Goal: Information Seeking & Learning: Learn about a topic

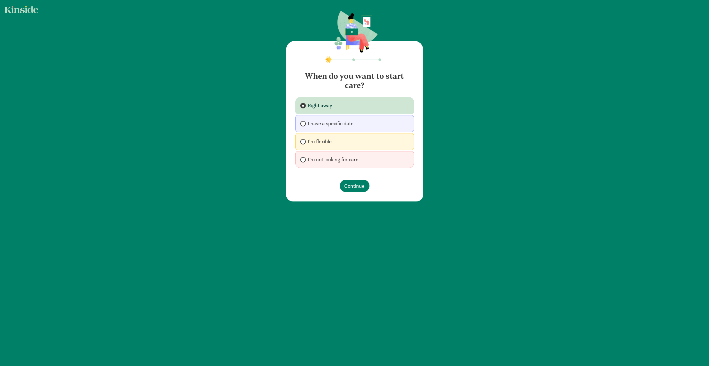
click at [360, 122] on label "I have a specific date" at bounding box center [354, 123] width 119 height 17
click at [304, 122] on input "I have a specific date" at bounding box center [302, 124] width 4 height 4
radio input "true"
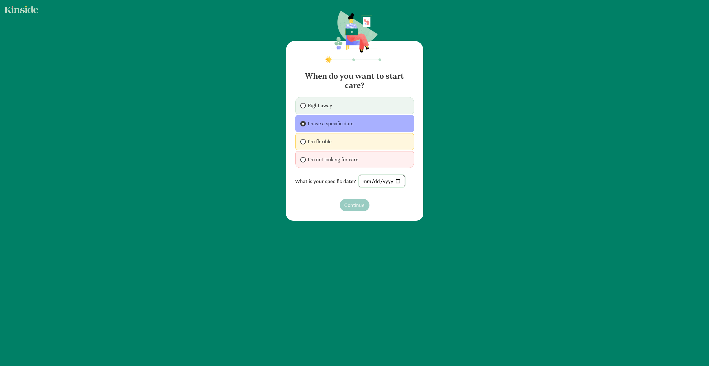
click at [395, 181] on input "date" at bounding box center [382, 181] width 46 height 12
type input "2026-01-05"
click at [353, 203] on span "Continue" at bounding box center [354, 205] width 20 height 8
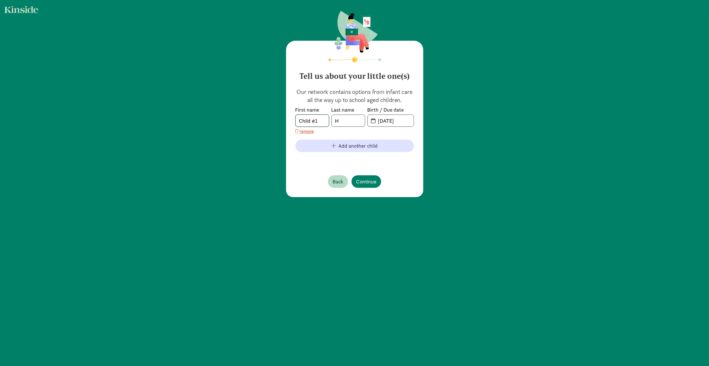
click at [323, 122] on input "Child #1" at bounding box center [312, 121] width 33 height 12
click at [408, 120] on input "08-12-2025" at bounding box center [394, 121] width 39 height 12
click at [401, 121] on input "08-12-2025" at bounding box center [394, 121] width 39 height 12
click at [381, 121] on input "08-12-2025" at bounding box center [394, 121] width 39 height 12
click at [409, 121] on input "08-12-2025" at bounding box center [394, 121] width 39 height 12
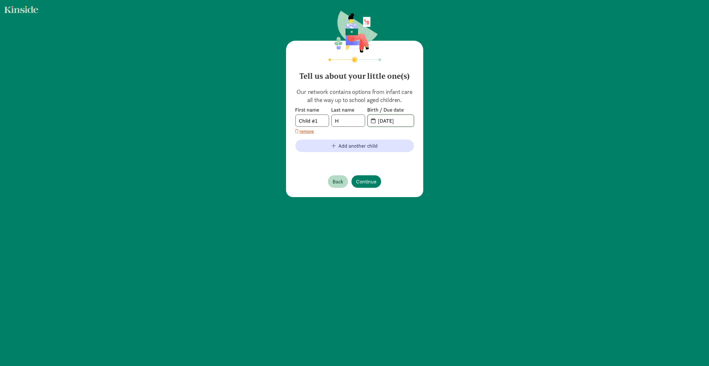
drag, startPoint x: 404, startPoint y: 120, endPoint x: 371, endPoint y: 126, distance: 34.2
click at [371, 126] on span "08-12-2025" at bounding box center [391, 121] width 46 height 12
type input "11-16-2024"
drag, startPoint x: 305, startPoint y: 121, endPoint x: 277, endPoint y: 121, distance: 28.5
click at [277, 121] on div "Tell us about your little one(s) Our network contains options from infant care …" at bounding box center [354, 104] width 709 height 209
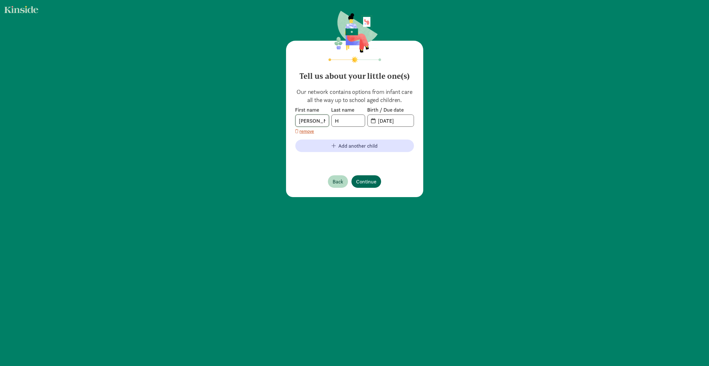
type input "ryan"
click at [366, 176] on button "Continue" at bounding box center [366, 181] width 30 height 12
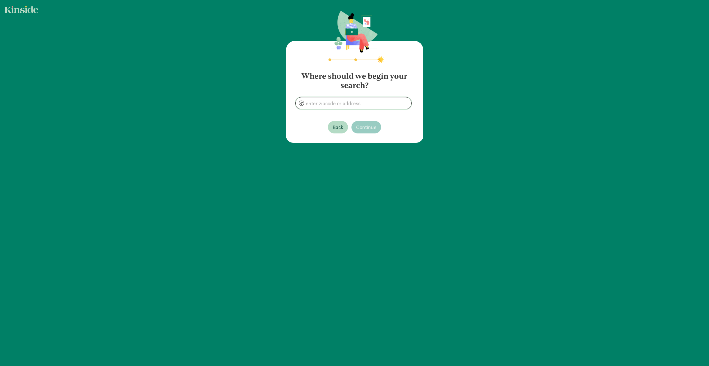
click at [372, 104] on input at bounding box center [354, 103] width 116 height 12
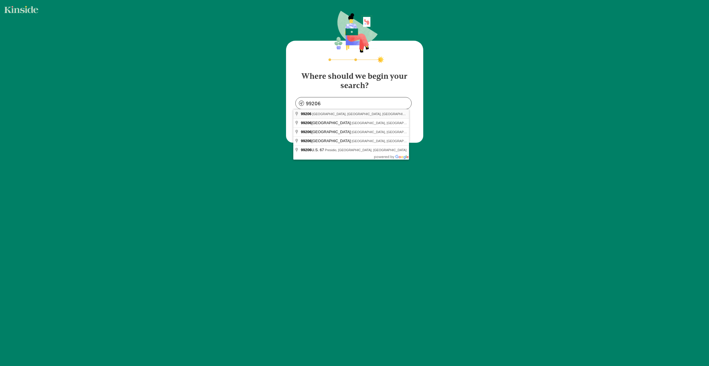
type input "Spokane, WA 99206, USA"
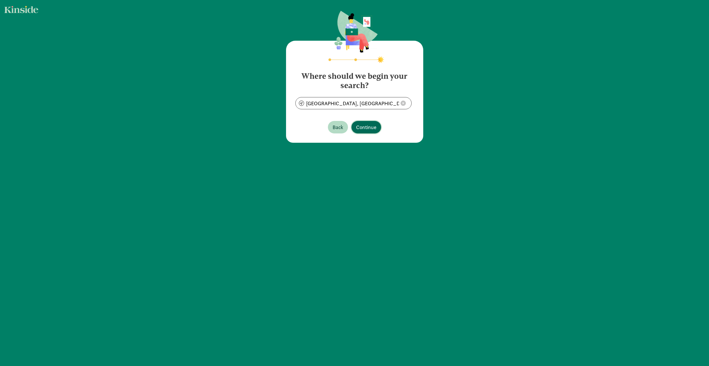
click at [369, 128] on span "Continue" at bounding box center [366, 127] width 20 height 8
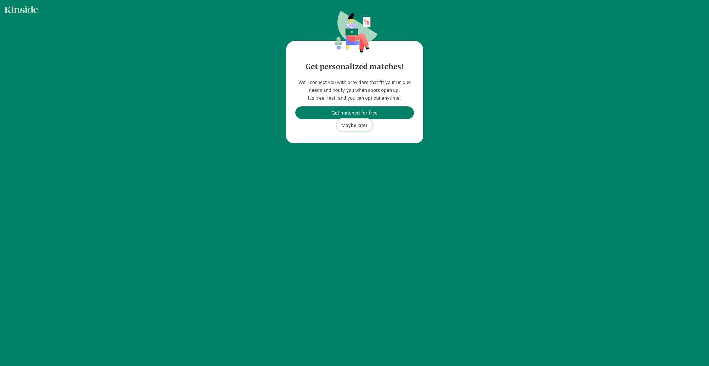
click at [358, 125] on span "Maybe later" at bounding box center [354, 125] width 26 height 8
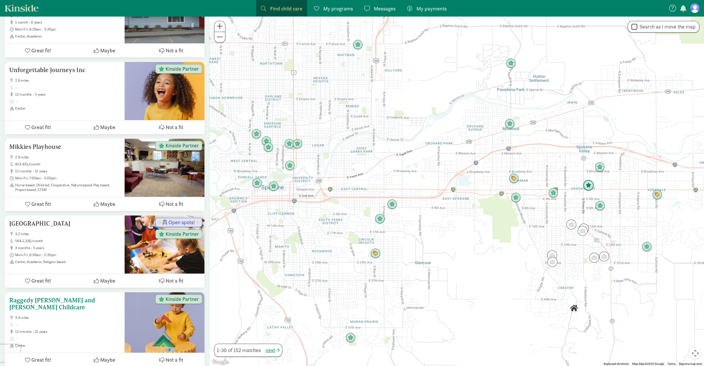
scroll to position [378, 0]
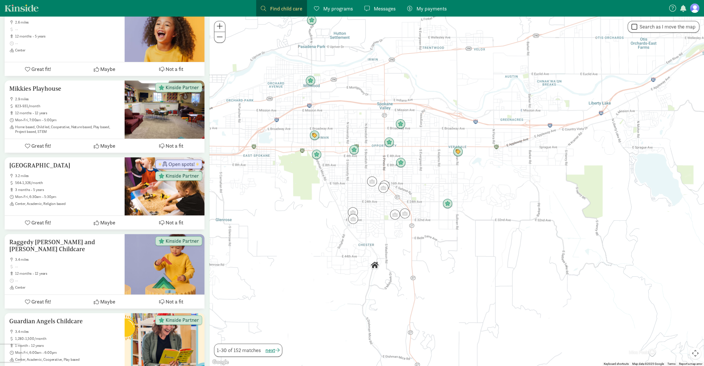
drag, startPoint x: 514, startPoint y: 221, endPoint x: 314, endPoint y: 178, distance: 203.9
click at [314, 178] on div at bounding box center [457, 191] width 495 height 350
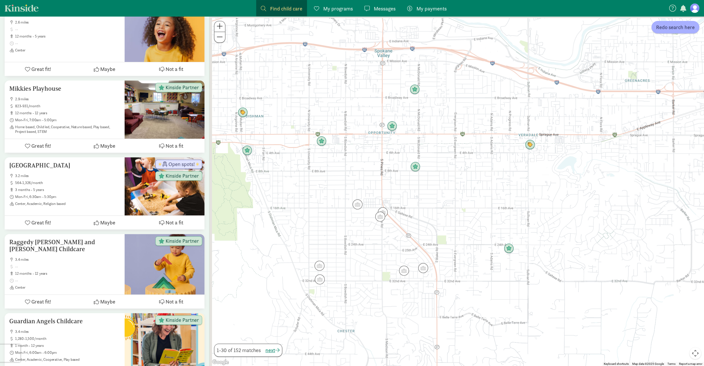
drag, startPoint x: 461, startPoint y: 159, endPoint x: 478, endPoint y: 178, distance: 25.5
click at [478, 177] on div at bounding box center [457, 191] width 495 height 350
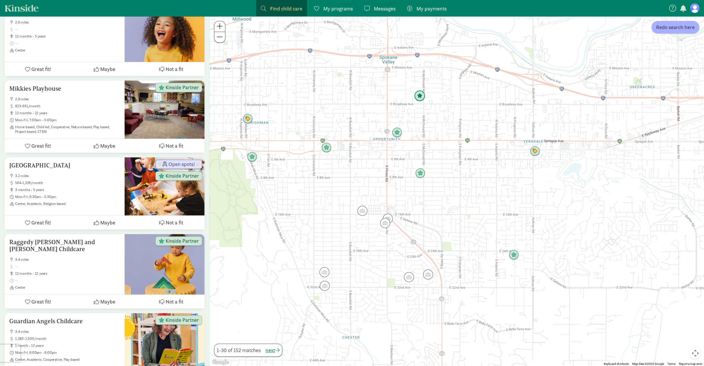
click at [419, 96] on img "Click to see details" at bounding box center [419, 95] width 11 height 11
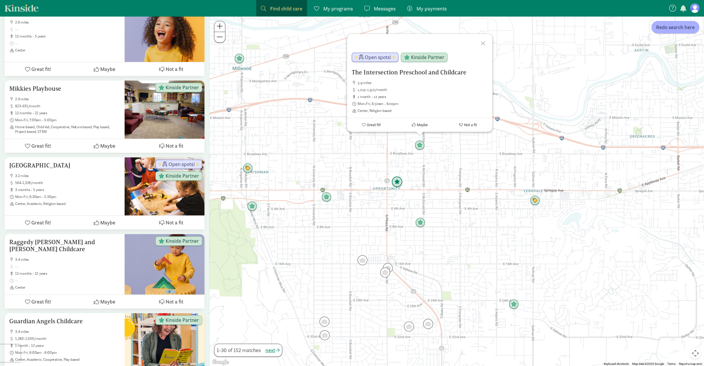
click at [400, 181] on img "Click to see details" at bounding box center [397, 181] width 11 height 11
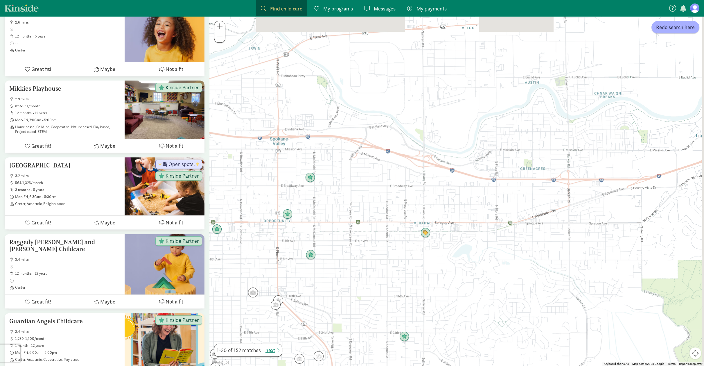
drag, startPoint x: 509, startPoint y: 170, endPoint x: 398, endPoint y: 199, distance: 115.3
click at [400, 201] on div "To navigate, press the arrow keys." at bounding box center [457, 191] width 495 height 350
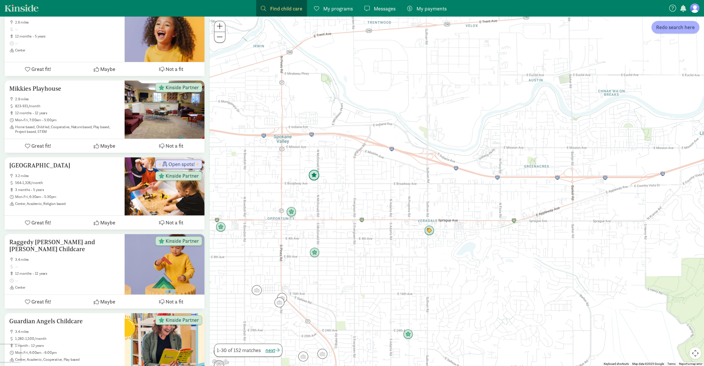
click at [317, 173] on img "Click to see details" at bounding box center [314, 175] width 11 height 11
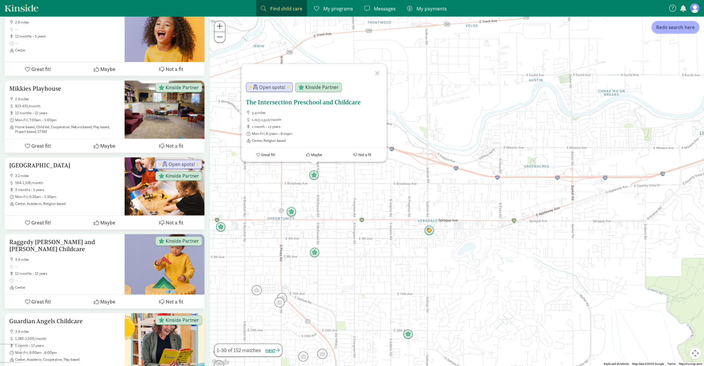
click at [343, 105] on h5 "The Intersection Preschool and Childcare" at bounding box center [314, 102] width 136 height 7
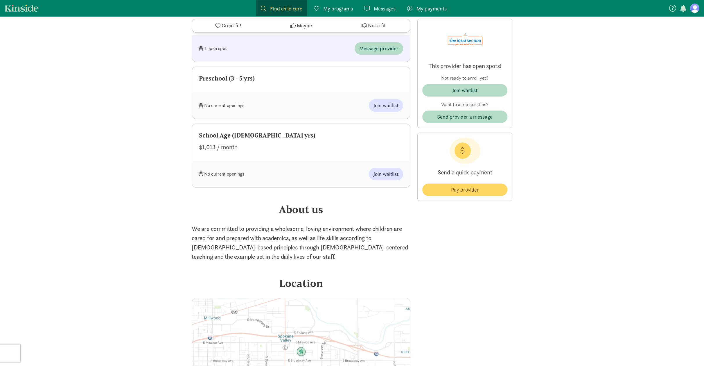
scroll to position [581, 0]
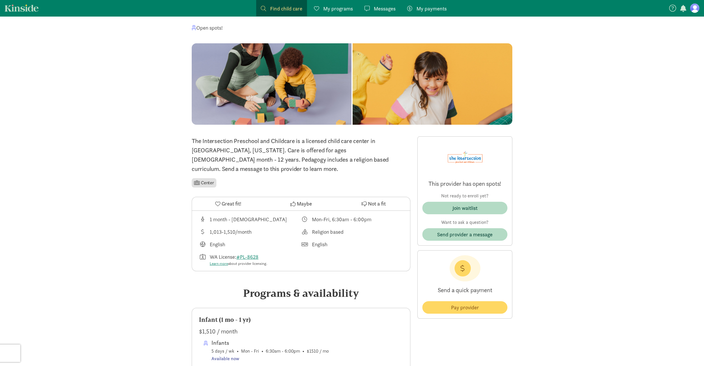
scroll to position [87, 0]
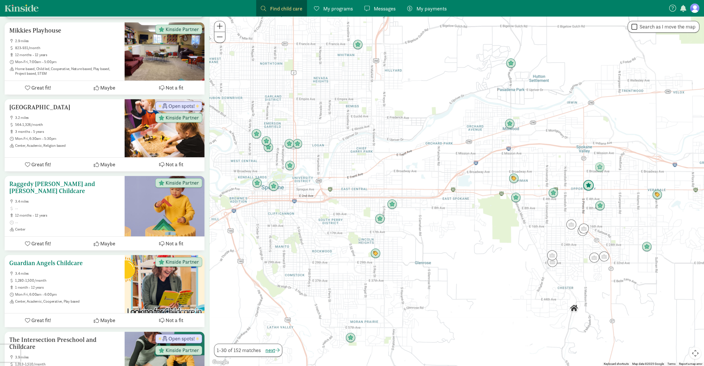
scroll to position [494, 0]
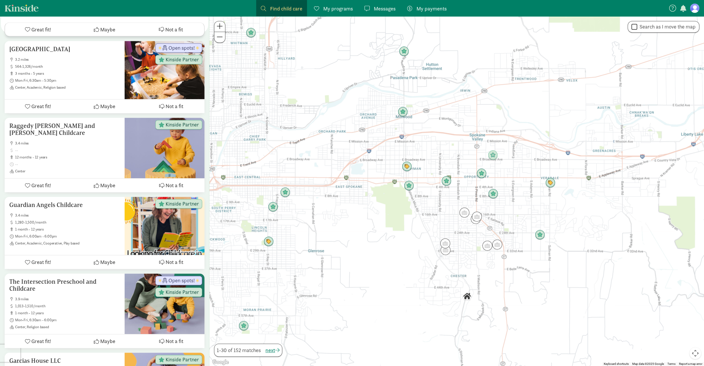
drag, startPoint x: 572, startPoint y: 234, endPoint x: 465, endPoint y: 222, distance: 108.2
click at [465, 222] on div at bounding box center [457, 191] width 495 height 350
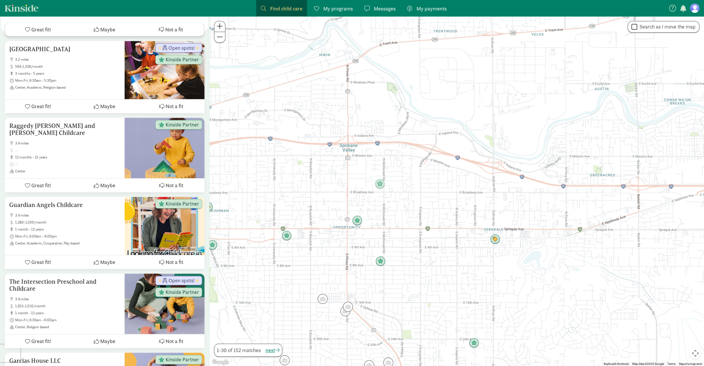
drag, startPoint x: 443, startPoint y: 141, endPoint x: 339, endPoint y: 191, distance: 115.8
click at [339, 191] on div at bounding box center [457, 191] width 495 height 350
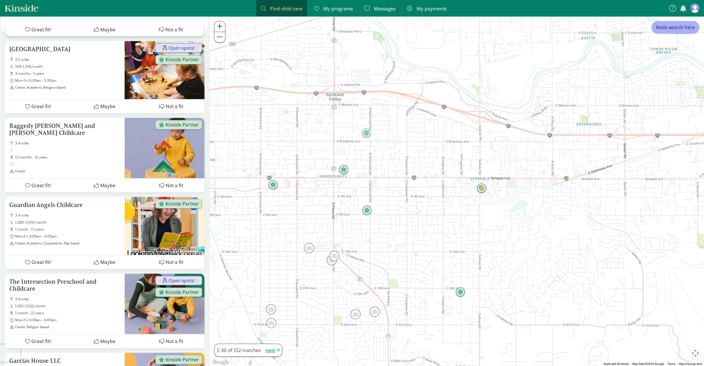
drag, startPoint x: 415, startPoint y: 233, endPoint x: 400, endPoint y: 180, distance: 54.7
click at [400, 180] on div at bounding box center [457, 191] width 495 height 350
click at [272, 183] on img "Click to see details" at bounding box center [273, 184] width 11 height 11
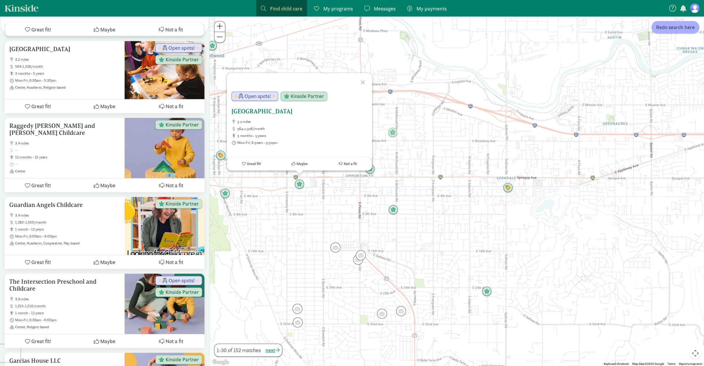
click at [294, 142] on span "Mon-Fri, 6:30am - 5:30pm" at bounding box center [302, 142] width 130 height 5
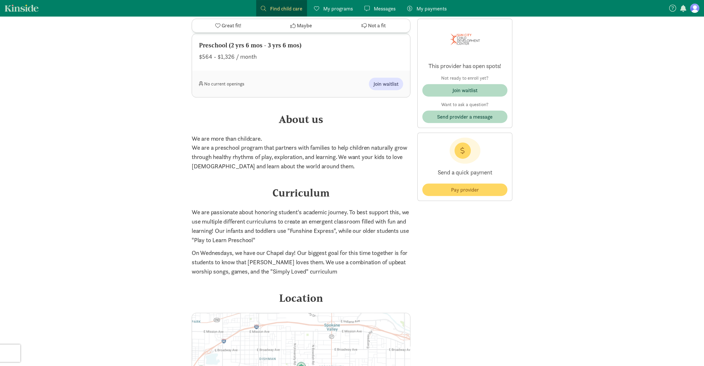
scroll to position [843, 0]
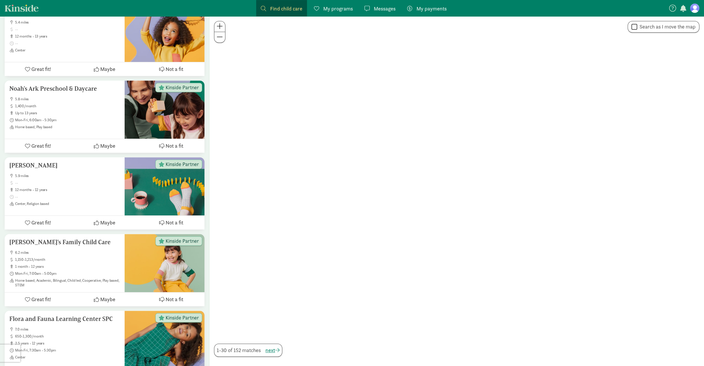
scroll to position [494, 0]
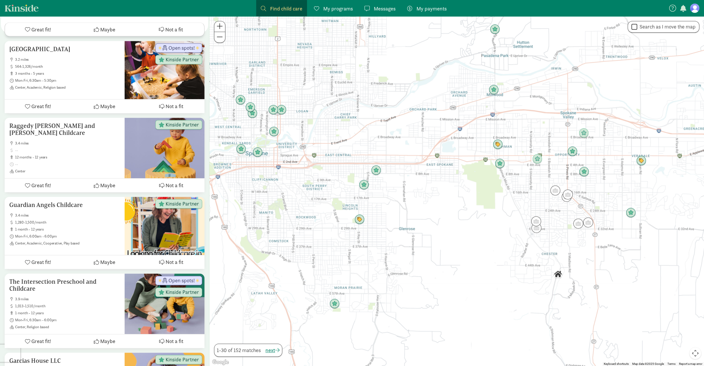
drag, startPoint x: 421, startPoint y: 170, endPoint x: 239, endPoint y: 130, distance: 186.3
click at [239, 130] on div at bounding box center [457, 191] width 495 height 350
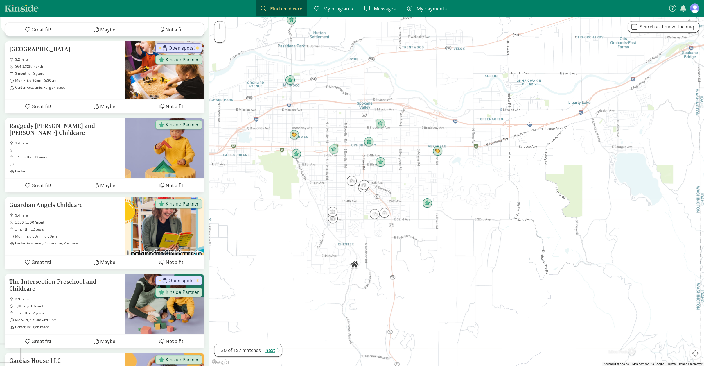
drag, startPoint x: 437, startPoint y: 149, endPoint x: 232, endPoint y: 139, distance: 205.4
click at [232, 139] on div at bounding box center [457, 191] width 495 height 350
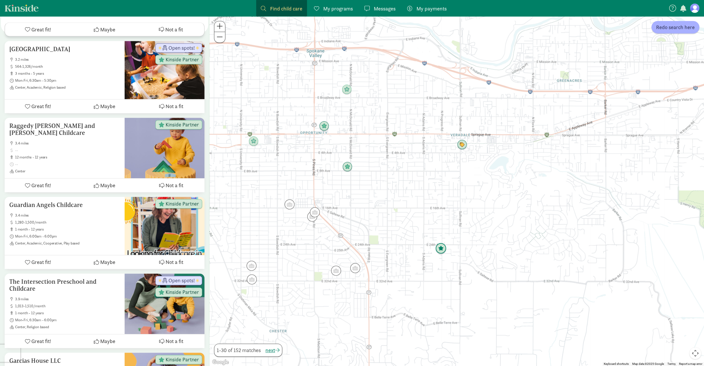
click at [443, 249] on img "Click to see details" at bounding box center [441, 248] width 11 height 11
click at [346, 166] on img "Click to see details" at bounding box center [347, 166] width 11 height 11
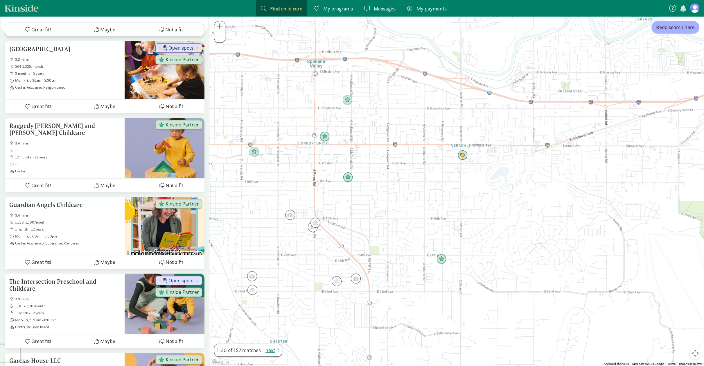
drag, startPoint x: 376, startPoint y: 174, endPoint x: 377, endPoint y: 198, distance: 24.4
click at [377, 198] on div "To navigate, press the arrow keys." at bounding box center [457, 191] width 495 height 350
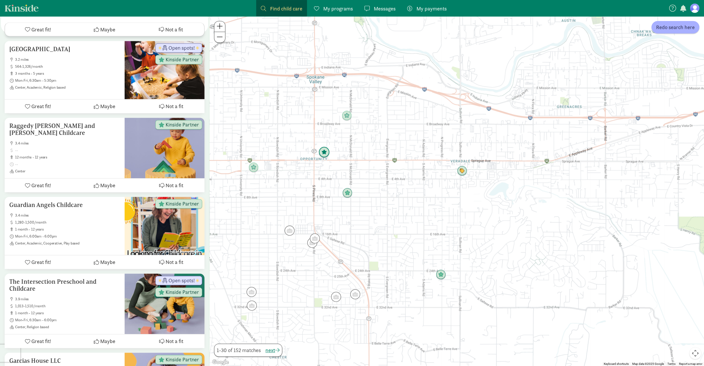
click at [327, 151] on img "Click to see details" at bounding box center [324, 152] width 11 height 11
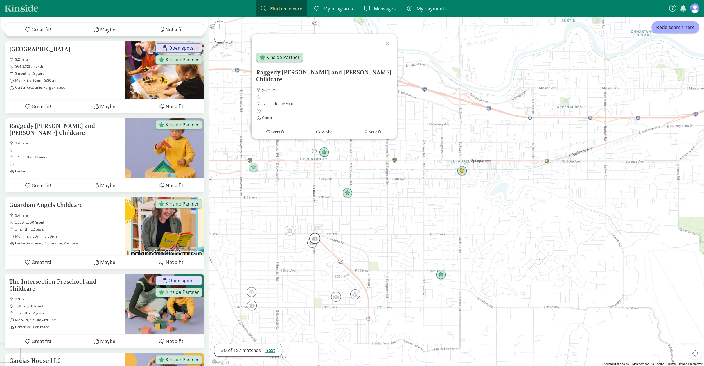
click at [315, 237] on img "Click to see details" at bounding box center [314, 238] width 11 height 11
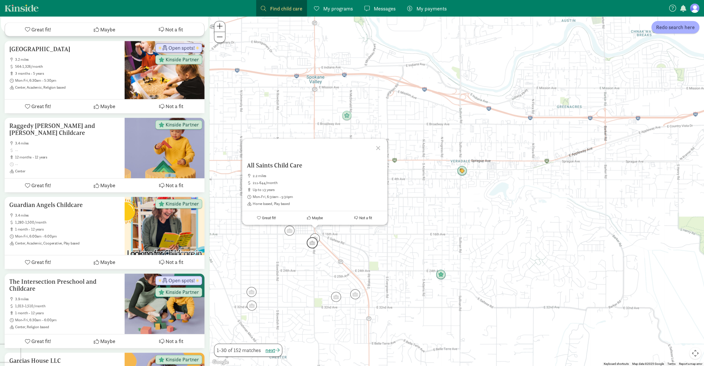
click at [313, 244] on img "Click to see details" at bounding box center [312, 242] width 11 height 11
click at [337, 298] on img "Click to see details" at bounding box center [336, 296] width 11 height 11
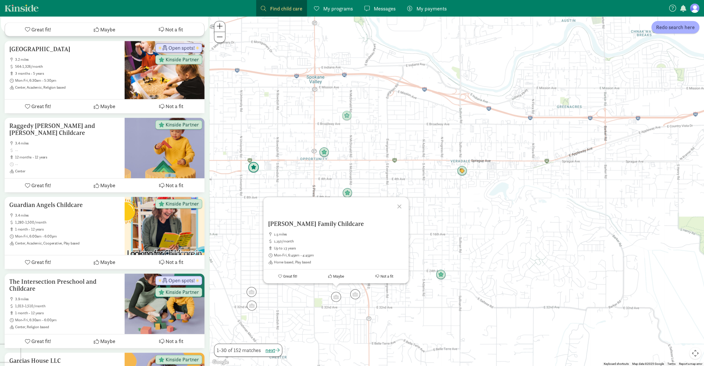
click at [252, 168] on img "Click to see details" at bounding box center [253, 167] width 11 height 11
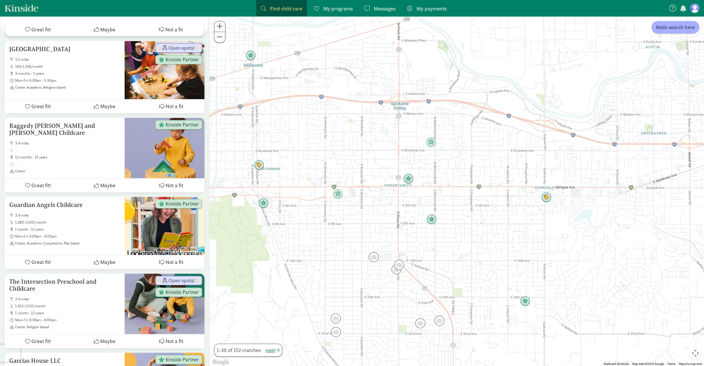
drag, startPoint x: 374, startPoint y: 196, endPoint x: 402, endPoint y: 219, distance: 36.6
click at [409, 221] on div "To navigate, press the arrow keys." at bounding box center [457, 191] width 495 height 350
click at [260, 203] on img "Click to see details" at bounding box center [262, 203] width 11 height 11
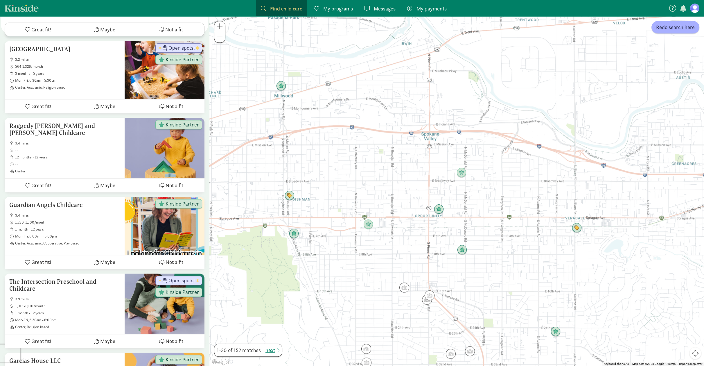
drag, startPoint x: 380, startPoint y: 233, endPoint x: 373, endPoint y: 264, distance: 31.2
click at [373, 264] on div "To navigate, press the arrow keys." at bounding box center [457, 191] width 495 height 350
click at [289, 196] on img "Click to see details" at bounding box center [289, 196] width 11 height 11
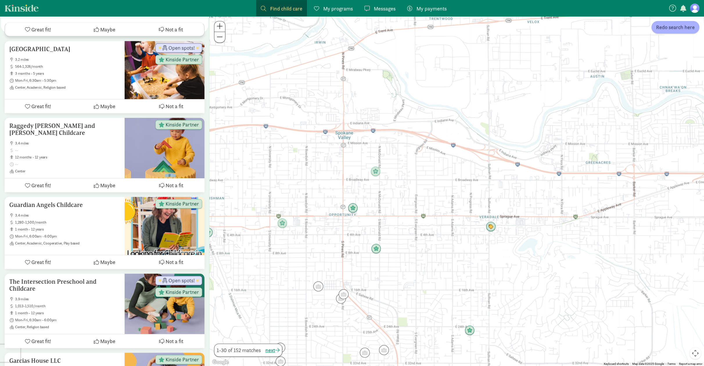
drag, startPoint x: 428, startPoint y: 226, endPoint x: 322, endPoint y: 214, distance: 107.3
click at [304, 220] on div "To navigate, press the arrow keys." at bounding box center [457, 191] width 495 height 350
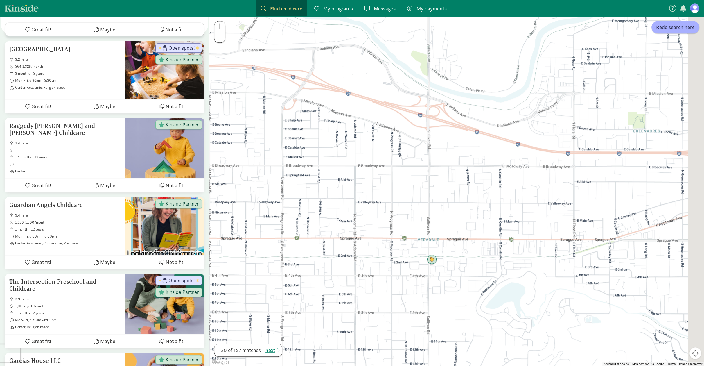
drag, startPoint x: 482, startPoint y: 198, endPoint x: 346, endPoint y: 210, distance: 137.1
click at [345, 210] on div at bounding box center [457, 191] width 495 height 350
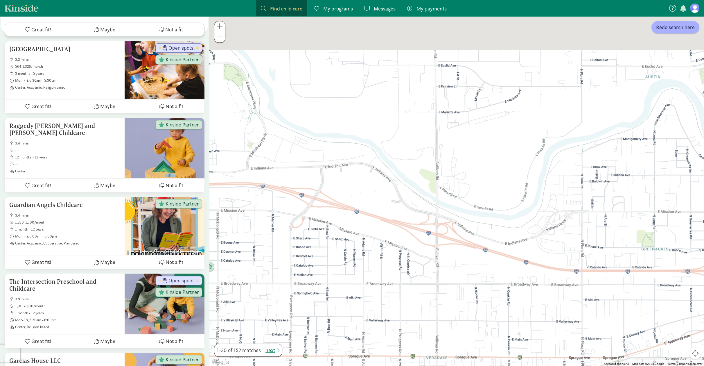
drag, startPoint x: 444, startPoint y: 178, endPoint x: 492, endPoint y: 318, distance: 147.6
click at [492, 318] on div at bounding box center [457, 191] width 495 height 350
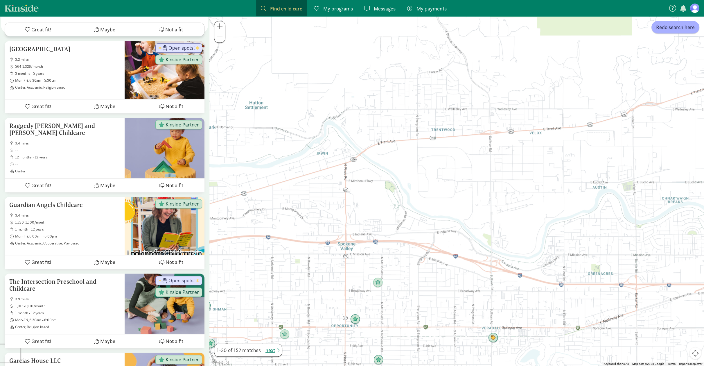
drag, startPoint x: 366, startPoint y: 280, endPoint x: 402, endPoint y: 280, distance: 36.6
click at [402, 280] on div at bounding box center [457, 191] width 495 height 350
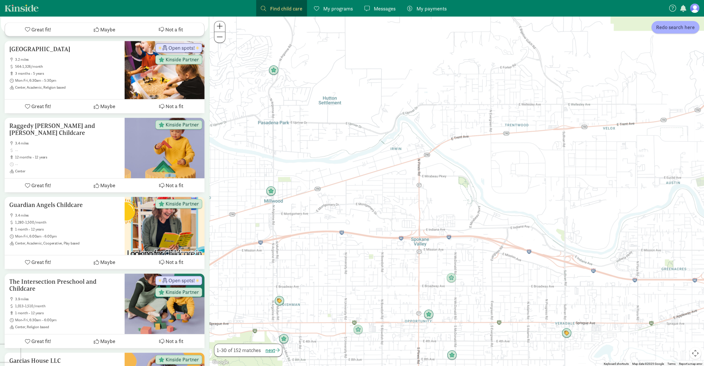
drag, startPoint x: 422, startPoint y: 291, endPoint x: 453, endPoint y: 288, distance: 31.5
click at [453, 288] on div at bounding box center [457, 191] width 495 height 350
click at [272, 69] on img "Click to see details" at bounding box center [273, 70] width 11 height 11
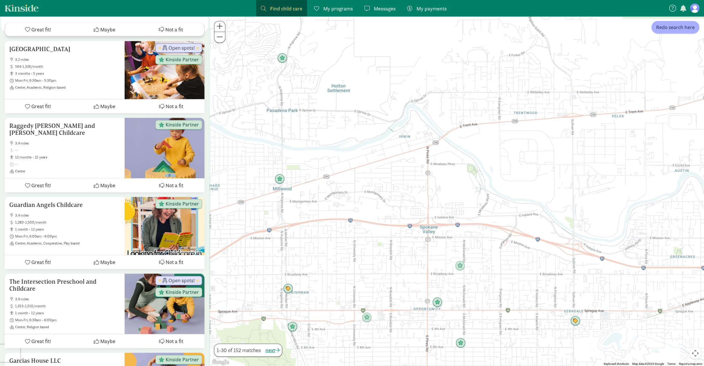
drag, startPoint x: 378, startPoint y: 283, endPoint x: 360, endPoint y: 193, distance: 91.3
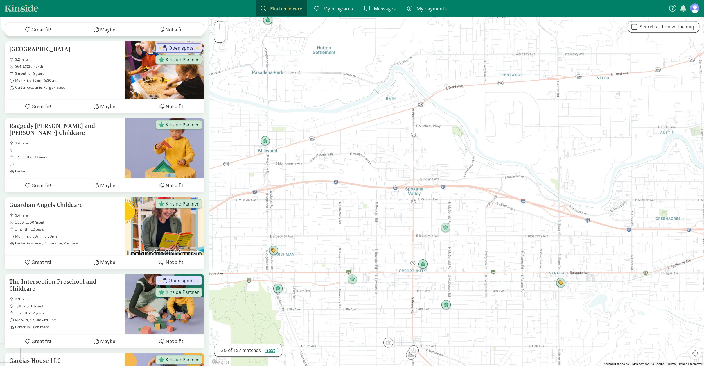
drag, startPoint x: 389, startPoint y: 240, endPoint x: 374, endPoint y: 208, distance: 35.5
click at [374, 208] on div at bounding box center [457, 191] width 495 height 350
click at [267, 141] on img "Click to see details" at bounding box center [265, 140] width 11 height 11
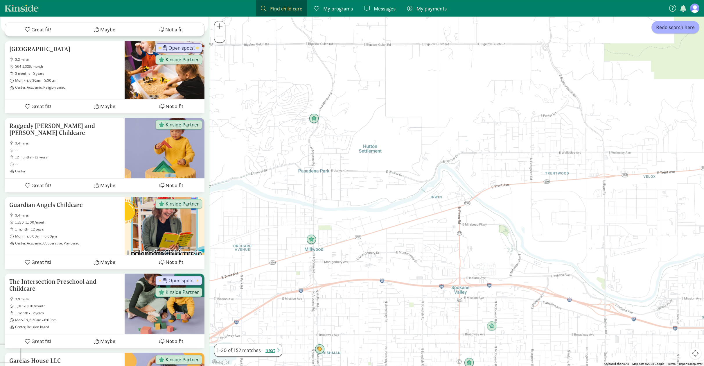
drag, startPoint x: 423, startPoint y: 122, endPoint x: 436, endPoint y: 220, distance: 98.5
click at [436, 220] on div "To navigate, press the arrow keys." at bounding box center [457, 191] width 495 height 350
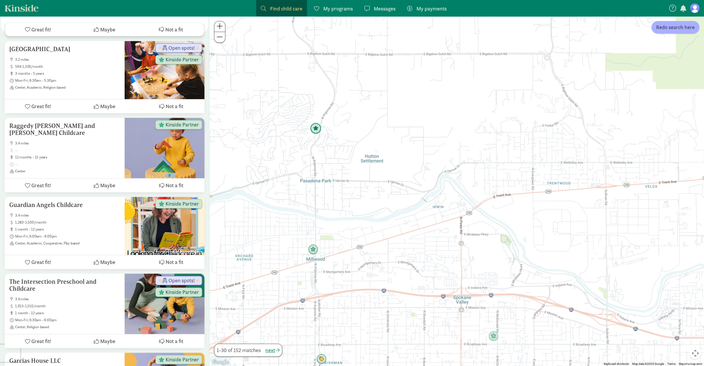
click at [317, 129] on img "Click to see details" at bounding box center [315, 128] width 11 height 11
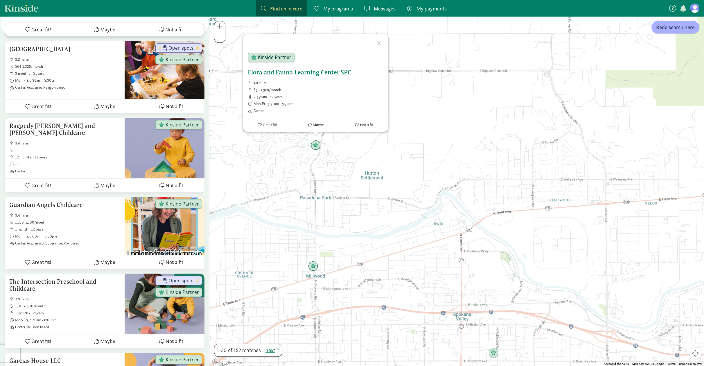
click at [318, 89] on span "650-1,300/month" at bounding box center [319, 89] width 130 height 5
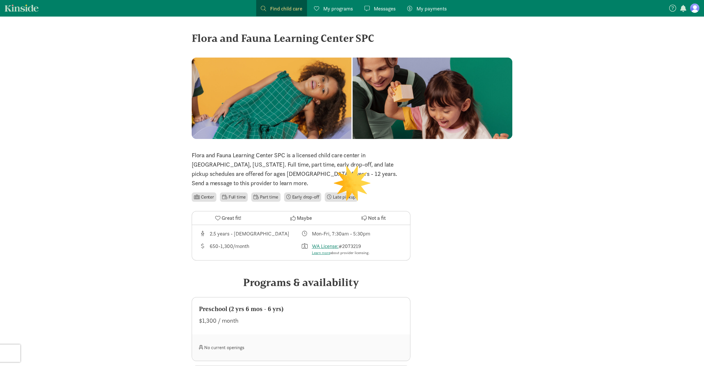
scroll to position [116, 0]
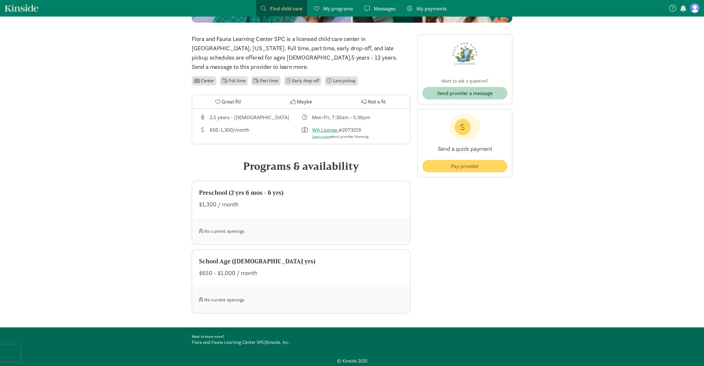
drag, startPoint x: 176, startPoint y: 170, endPoint x: 180, endPoint y: 170, distance: 3.5
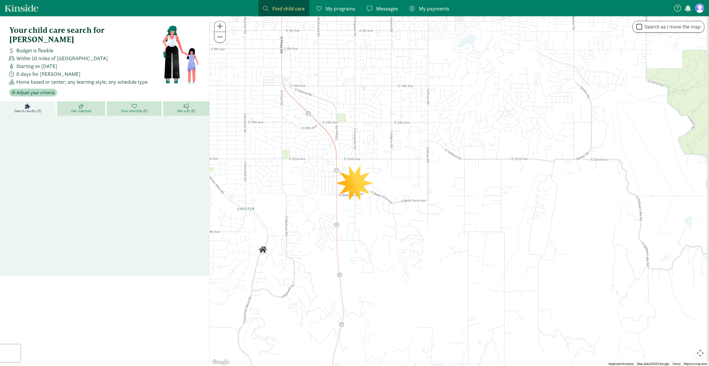
drag, startPoint x: 570, startPoint y: 128, endPoint x: 355, endPoint y: 197, distance: 224.8
click at [357, 196] on div at bounding box center [459, 191] width 499 height 350
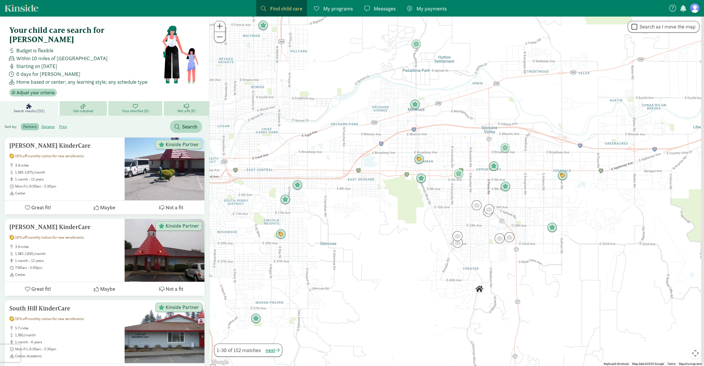
drag, startPoint x: 511, startPoint y: 183, endPoint x: 332, endPoint y: 159, distance: 180.1
click at [332, 159] on div at bounding box center [457, 191] width 495 height 350
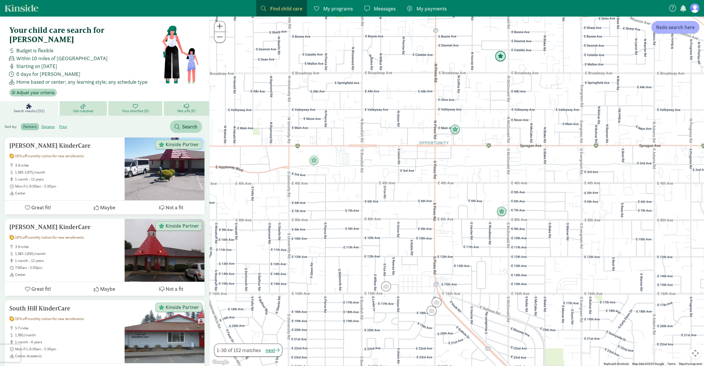
click at [500, 56] on img "Click to see details" at bounding box center [500, 56] width 11 height 11
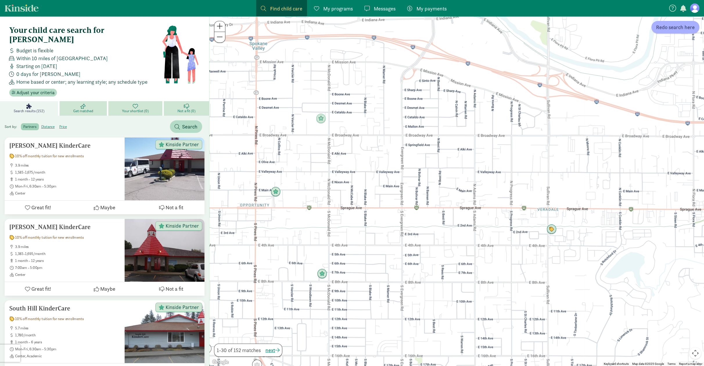
drag, startPoint x: 500, startPoint y: 211, endPoint x: 320, endPoint y: 184, distance: 182.2
click at [320, 184] on div "To navigate, press the arrow keys." at bounding box center [457, 191] width 495 height 350
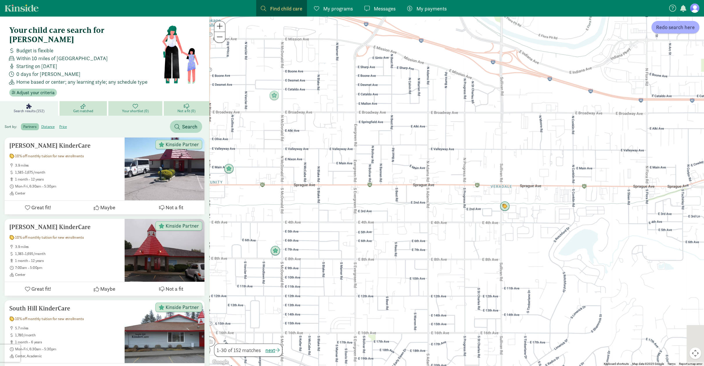
drag, startPoint x: 449, startPoint y: 201, endPoint x: 426, endPoint y: 187, distance: 26.2
click at [426, 187] on div at bounding box center [457, 191] width 495 height 350
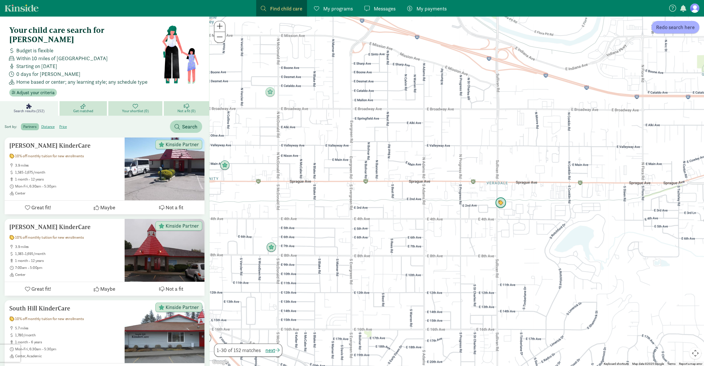
click at [499, 201] on img "Click to see details" at bounding box center [500, 202] width 11 height 11
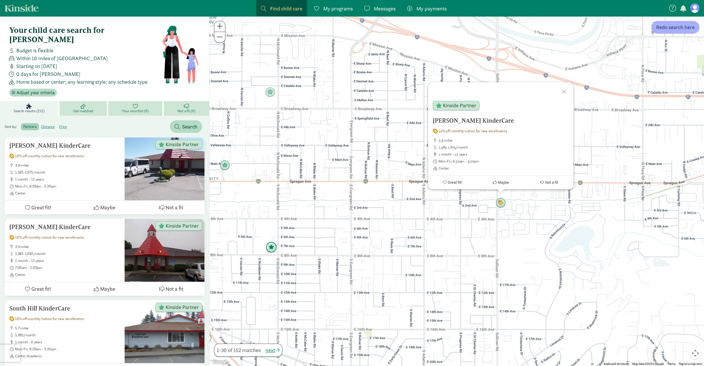
click at [271, 247] on img "Click to see details" at bounding box center [271, 247] width 11 height 11
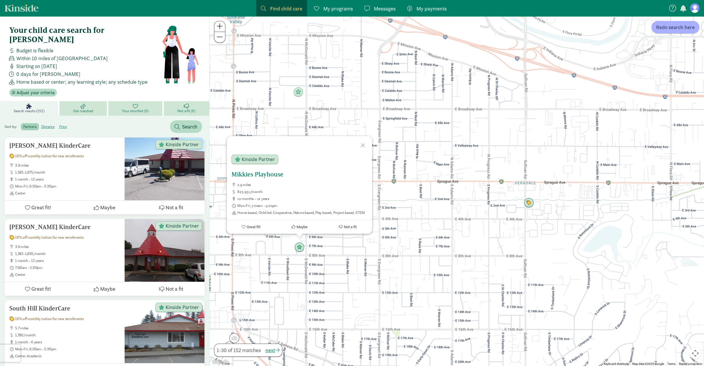
click at [325, 191] on span "823-931/month" at bounding box center [302, 191] width 130 height 5
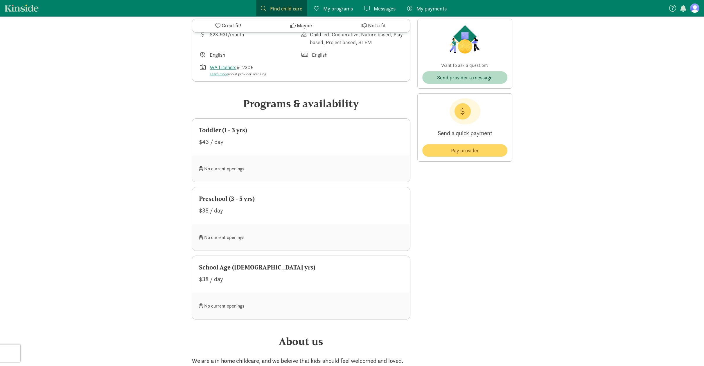
scroll to position [94, 0]
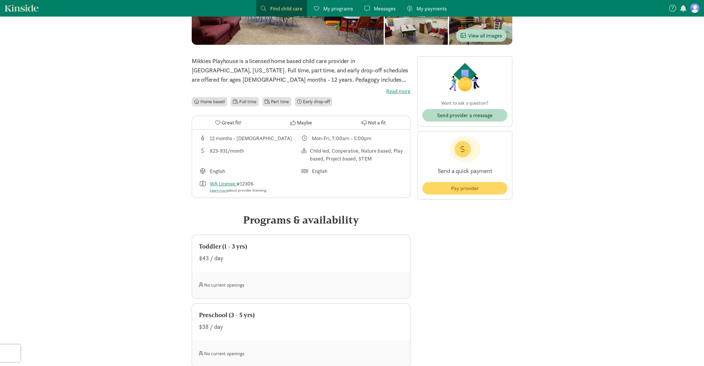
click at [397, 91] on label "Read more" at bounding box center [301, 91] width 219 height 7
click at [0, 0] on input "Read more" at bounding box center [0, 0] width 0 height 0
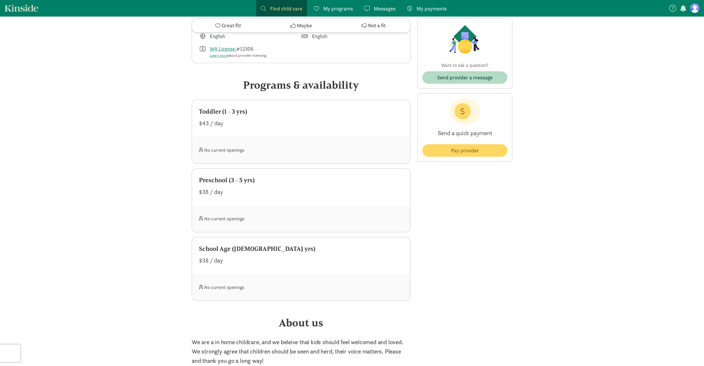
scroll to position [298, 0]
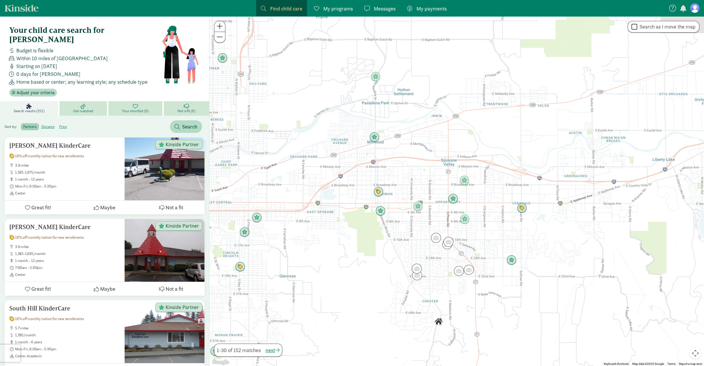
drag, startPoint x: 508, startPoint y: 197, endPoint x: 368, endPoint y: 211, distance: 140.4
click at [368, 211] on div at bounding box center [457, 191] width 495 height 350
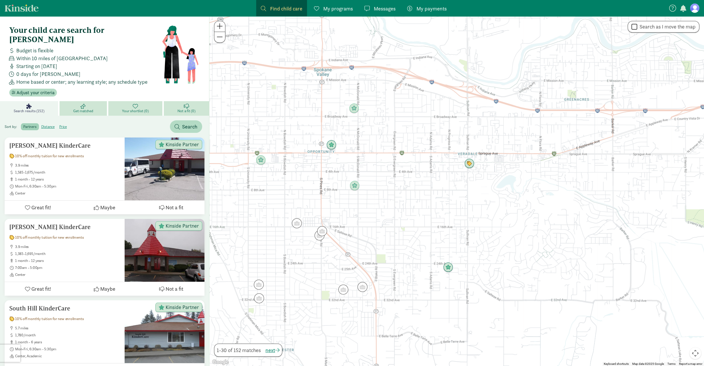
drag, startPoint x: 504, startPoint y: 182, endPoint x: 388, endPoint y: 136, distance: 125.0
click at [388, 136] on div at bounding box center [457, 191] width 495 height 350
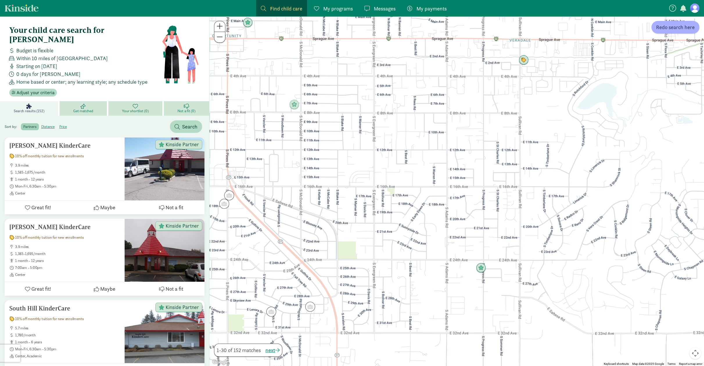
drag, startPoint x: 432, startPoint y: 180, endPoint x: 481, endPoint y: 89, distance: 103.9
click at [481, 89] on div at bounding box center [457, 191] width 495 height 350
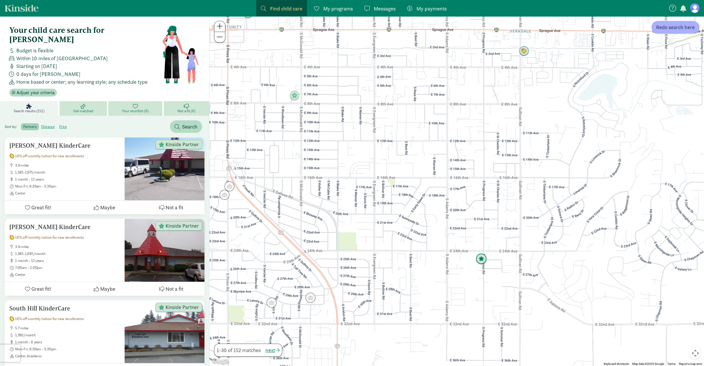
click at [480, 257] on img "Click to see details" at bounding box center [481, 258] width 11 height 11
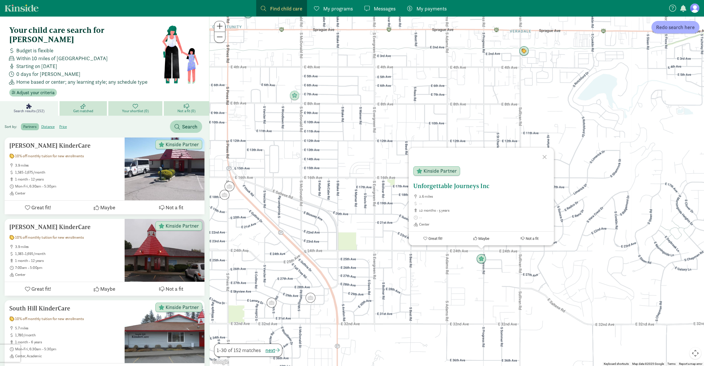
click at [493, 193] on div "Unforgettable Journeys Inc 2.6 miles 12 months - 5 years Center" at bounding box center [482, 204] width 136 height 44
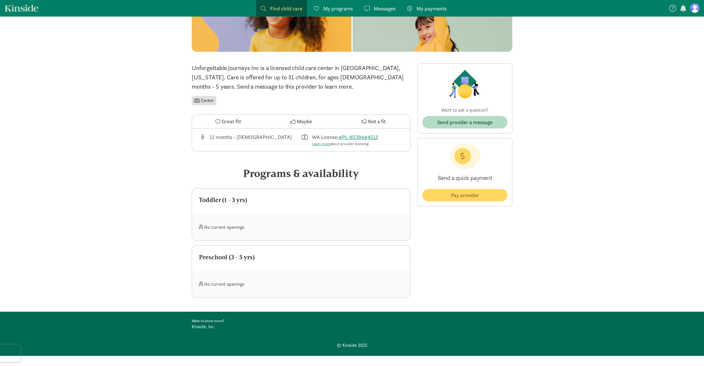
scroll to position [93, 0]
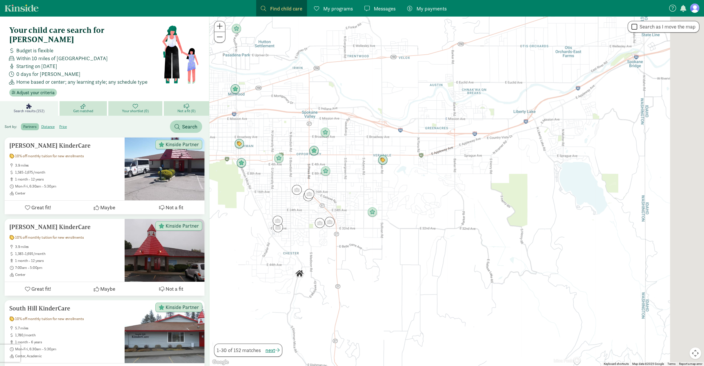
drag, startPoint x: 589, startPoint y: 128, endPoint x: 315, endPoint y: 93, distance: 276.8
click at [315, 93] on div at bounding box center [457, 191] width 495 height 350
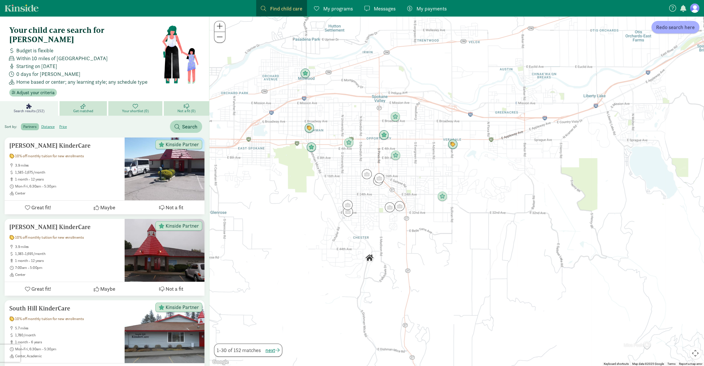
drag, startPoint x: 443, startPoint y: 97, endPoint x: 513, endPoint y: 81, distance: 70.9
click at [513, 81] on div at bounding box center [457, 191] width 495 height 350
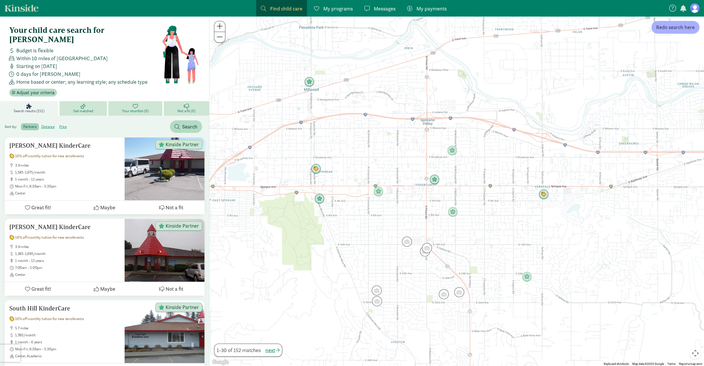
drag, startPoint x: 371, startPoint y: 102, endPoint x: 472, endPoint y: 120, distance: 102.7
click at [472, 120] on div at bounding box center [457, 191] width 495 height 350
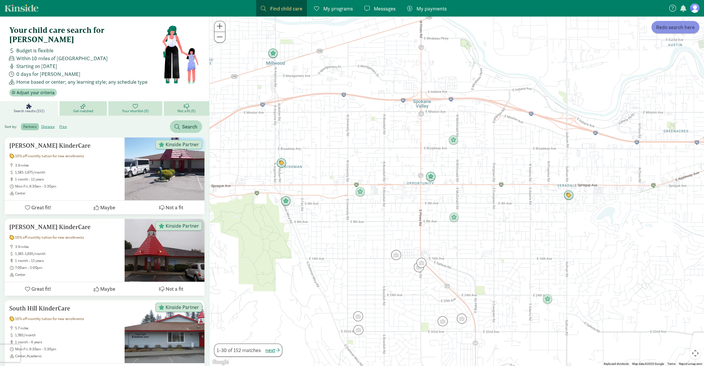
click at [670, 24] on span "Redo search here" at bounding box center [675, 27] width 39 height 8
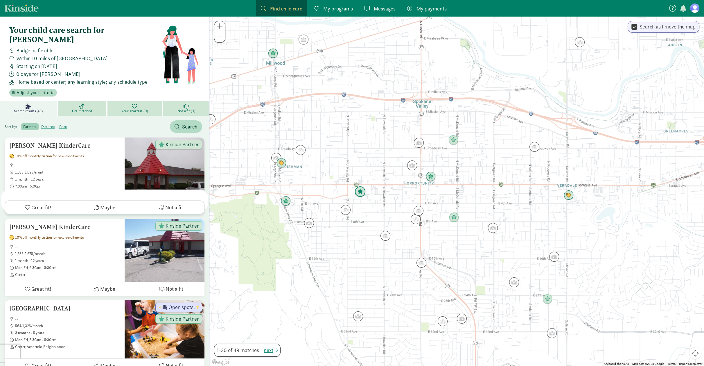
click at [361, 191] on img "Click to see details" at bounding box center [360, 191] width 11 height 11
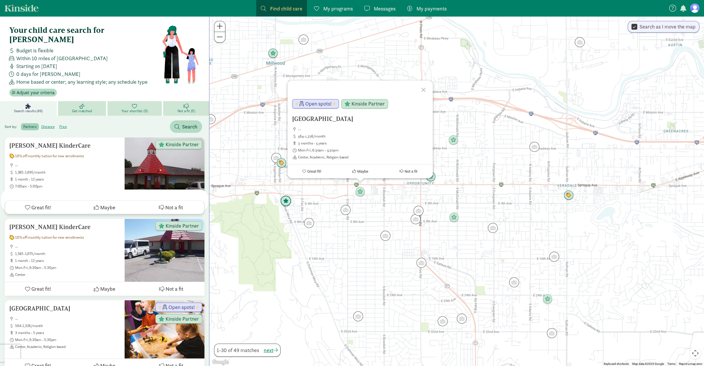
click at [288, 204] on img "Click to see details" at bounding box center [285, 201] width 11 height 11
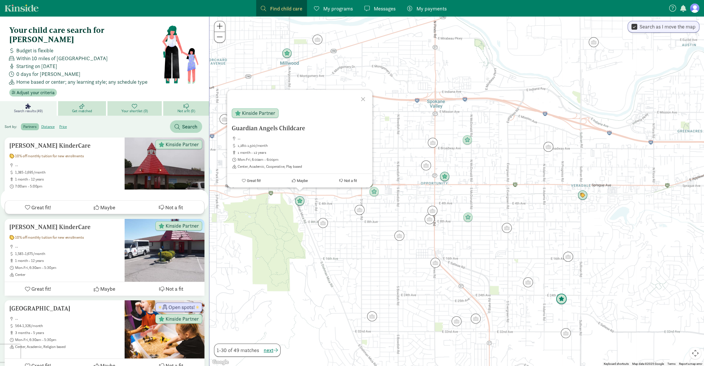
click at [561, 300] on img "Click to see details" at bounding box center [561, 299] width 11 height 11
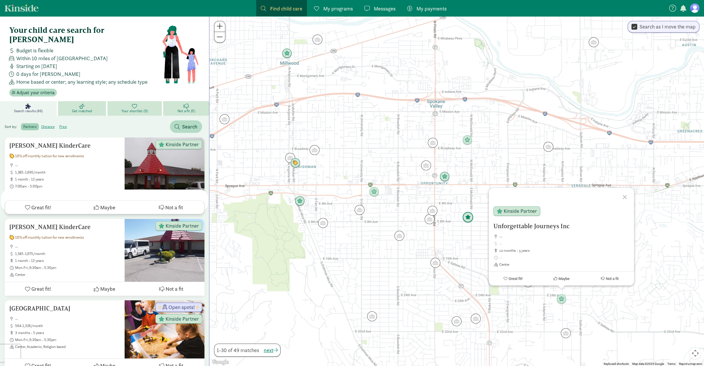
click at [466, 218] on img "Click to see details" at bounding box center [468, 217] width 11 height 11
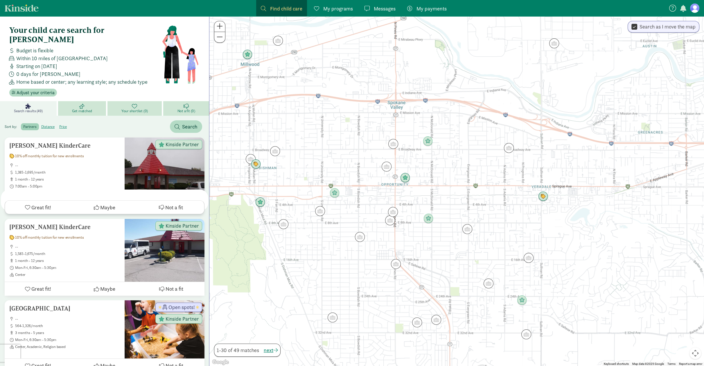
drag, startPoint x: 548, startPoint y: 232, endPoint x: 507, endPoint y: 233, distance: 41.6
click at [507, 233] on div "To navigate, press the arrow keys." at bounding box center [457, 191] width 495 height 350
click at [407, 175] on img "Click to see details" at bounding box center [405, 177] width 11 height 11
click at [335, 193] on img "Click to see details" at bounding box center [334, 192] width 11 height 11
click at [335, 193] on img "Click to see details" at bounding box center [335, 192] width 11 height 11
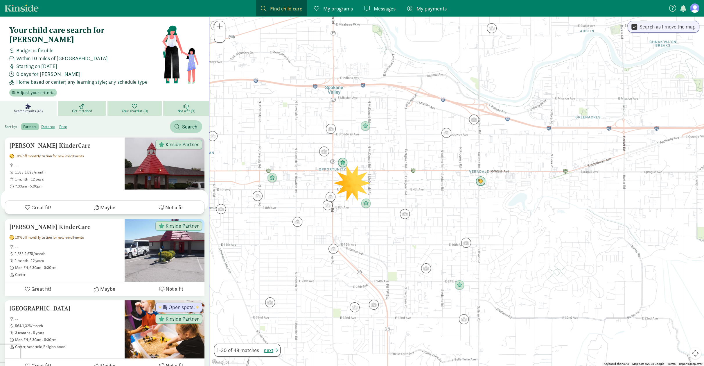
drag, startPoint x: 491, startPoint y: 129, endPoint x: 418, endPoint y: 120, distance: 73.0
click at [425, 118] on div "To navigate, press the arrow keys." at bounding box center [457, 191] width 495 height 350
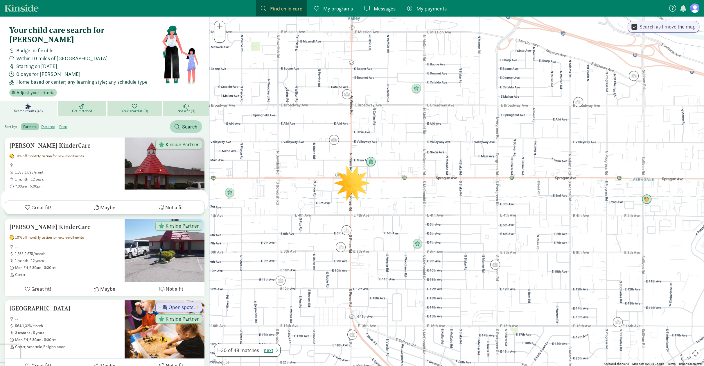
drag, startPoint x: 306, startPoint y: 156, endPoint x: 404, endPoint y: 115, distance: 106.8
click at [404, 115] on div at bounding box center [457, 191] width 495 height 350
click at [371, 163] on img "Click to see details" at bounding box center [371, 161] width 11 height 11
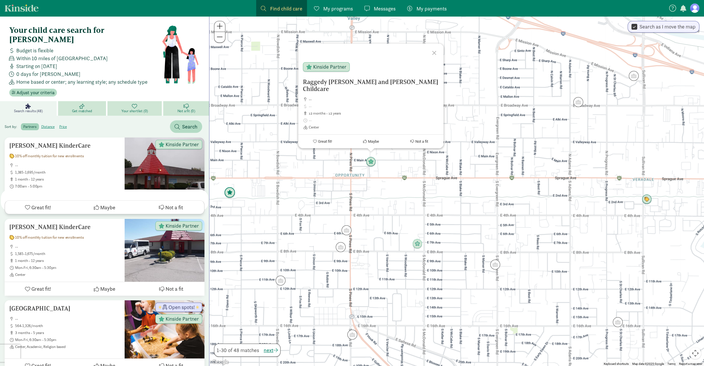
click at [229, 194] on img "Click to see details" at bounding box center [229, 192] width 11 height 11
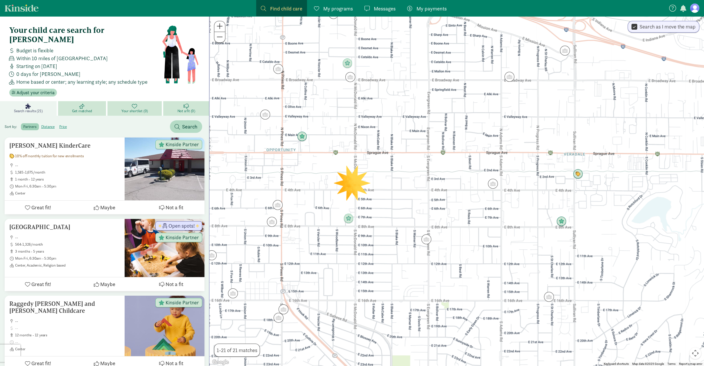
drag, startPoint x: 500, startPoint y: 205, endPoint x: 374, endPoint y: 185, distance: 127.5
click at [374, 185] on div "To navigate, press the arrow keys." at bounding box center [457, 191] width 495 height 350
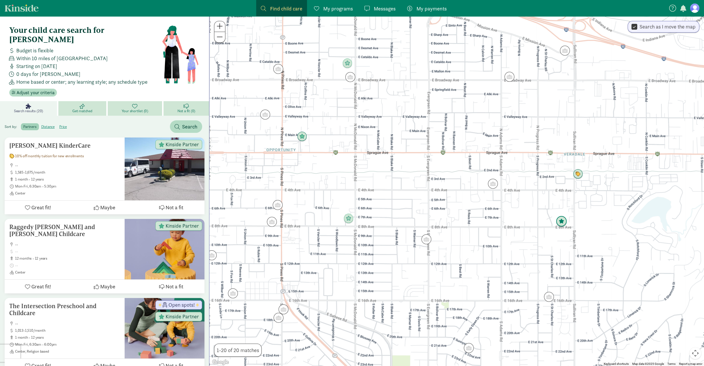
click at [560, 220] on img "Click to see details" at bounding box center [561, 221] width 11 height 11
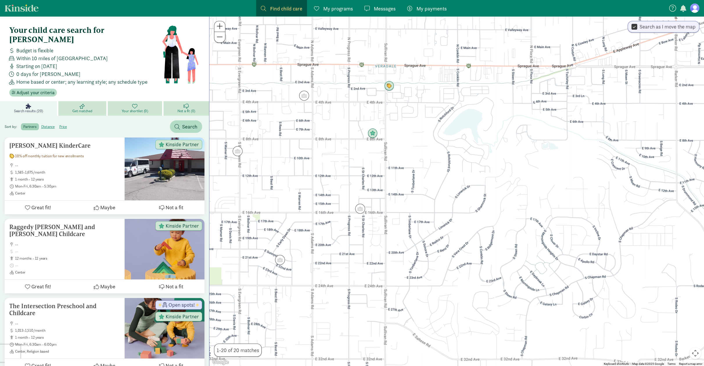
drag, startPoint x: 593, startPoint y: 251, endPoint x: 402, endPoint y: 161, distance: 210.3
click at [403, 162] on div "To navigate, press the arrow keys." at bounding box center [457, 191] width 495 height 350
click at [364, 205] on img "Click to see details" at bounding box center [360, 208] width 11 height 11
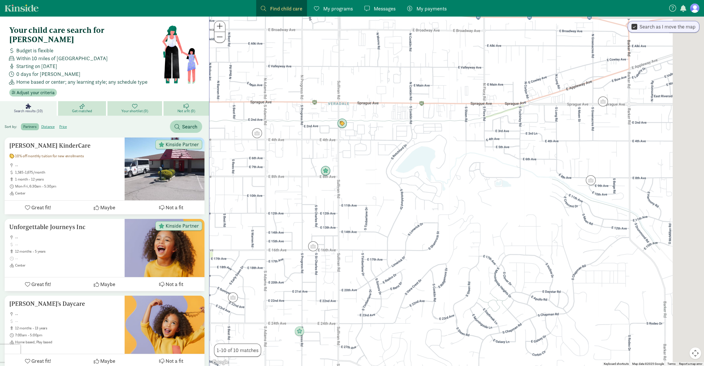
drag, startPoint x: 347, startPoint y: 296, endPoint x: 324, endPoint y: 307, distance: 25.2
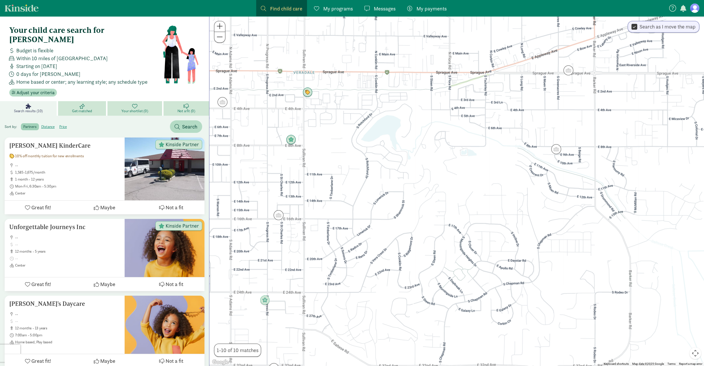
drag, startPoint x: 377, startPoint y: 268, endPoint x: 554, endPoint y: 67, distance: 267.1
click at [554, 67] on div at bounding box center [457, 191] width 495 height 350
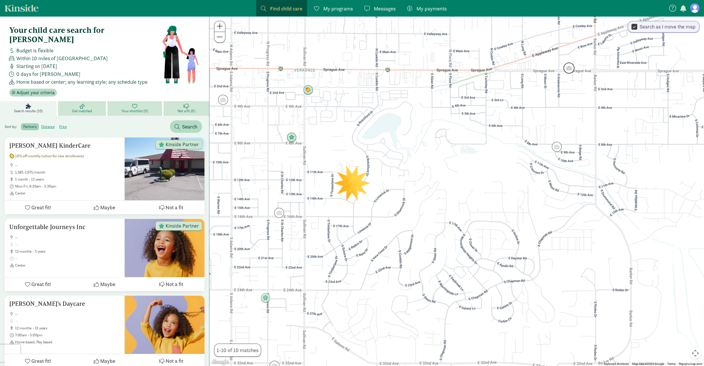
click at [571, 65] on img "Click to see details" at bounding box center [569, 67] width 11 height 11
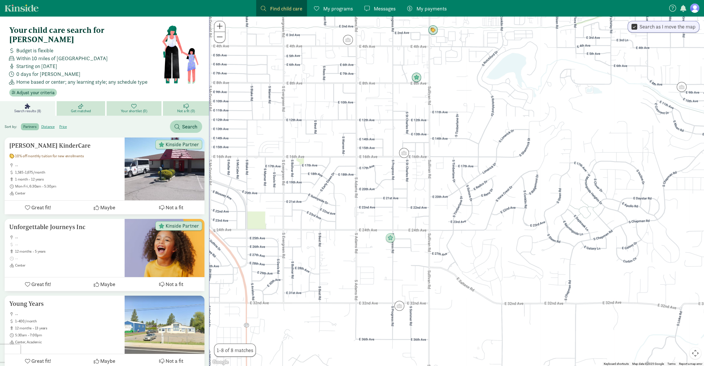
drag, startPoint x: 465, startPoint y: 168, endPoint x: 579, endPoint y: 61, distance: 156.9
click at [579, 61] on div at bounding box center [457, 191] width 495 height 350
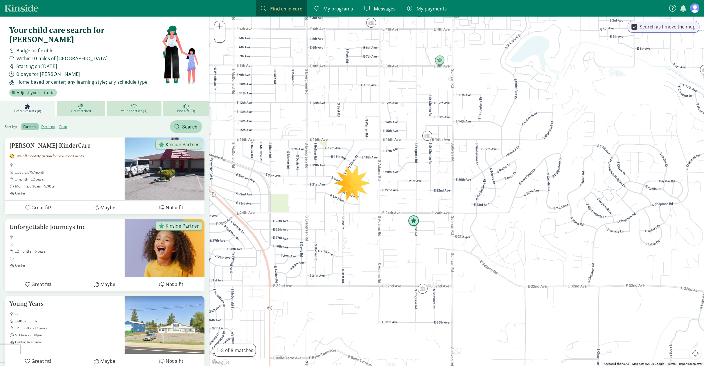
click at [412, 222] on img "Click to see details" at bounding box center [413, 220] width 11 height 11
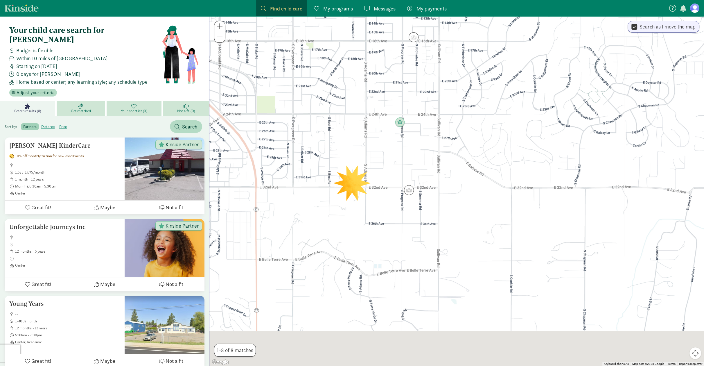
drag, startPoint x: 458, startPoint y: 218, endPoint x: 441, endPoint y: 145, distance: 74.9
click at [441, 145] on div at bounding box center [457, 191] width 495 height 350
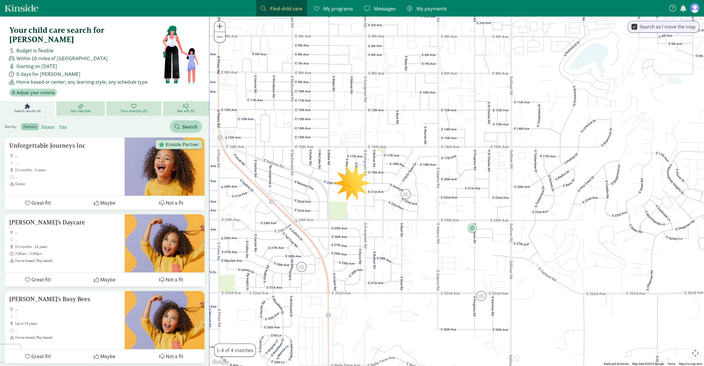
drag, startPoint x: 363, startPoint y: 103, endPoint x: 395, endPoint y: 154, distance: 59.9
click at [395, 154] on div at bounding box center [457, 191] width 495 height 350
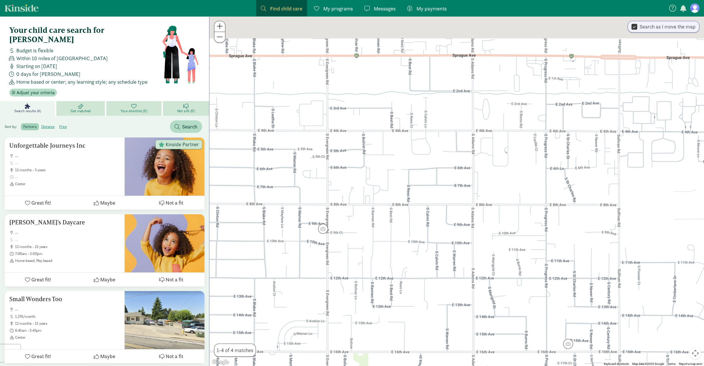
drag, startPoint x: 440, startPoint y: 112, endPoint x: 424, endPoint y: 307, distance: 195.9
click at [424, 307] on div at bounding box center [457, 191] width 495 height 350
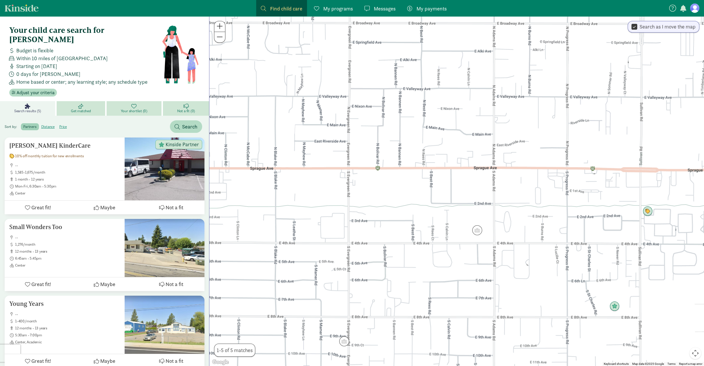
drag, startPoint x: 412, startPoint y: 106, endPoint x: 432, endPoint y: 213, distance: 108.5
click at [432, 213] on div at bounding box center [457, 191] width 495 height 350
